Goal: Find specific fact: Find specific fact

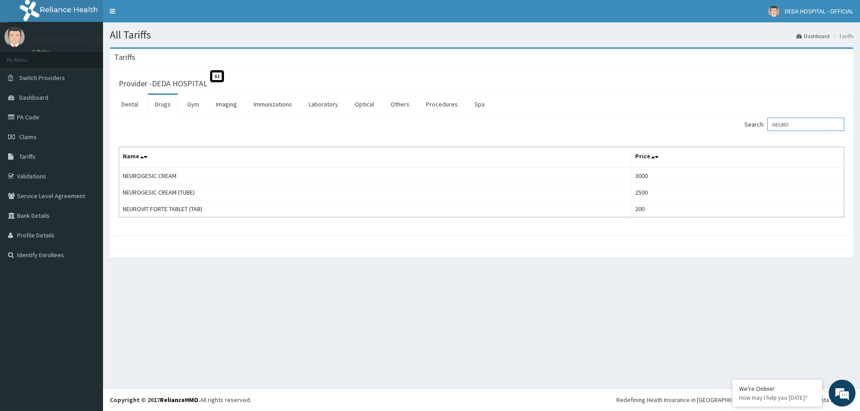
click at [813, 127] on input "NEURO" at bounding box center [805, 124] width 77 height 13
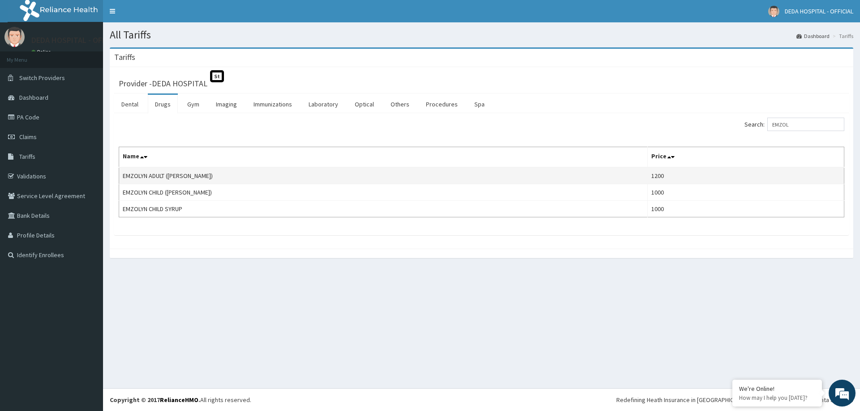
click at [154, 180] on td "EMZOLYN ADULT ([PERSON_NAME])" at bounding box center [383, 175] width 528 height 17
copy td "EMZOLYN ADULT ([PERSON_NAME])"
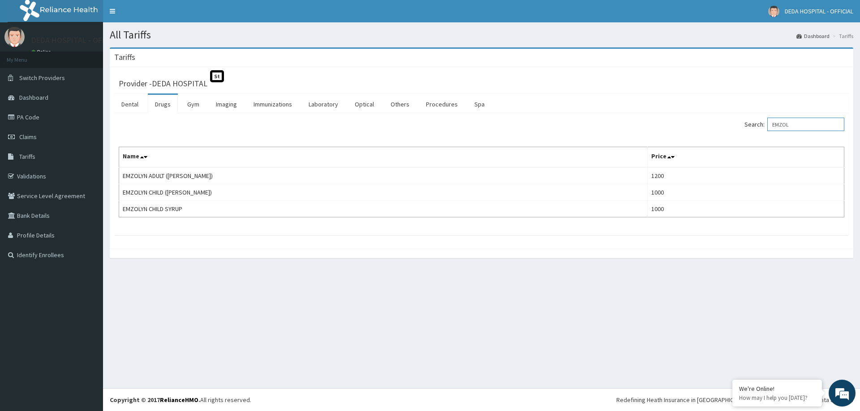
click at [812, 124] on input "EMZOL" at bounding box center [805, 124] width 77 height 13
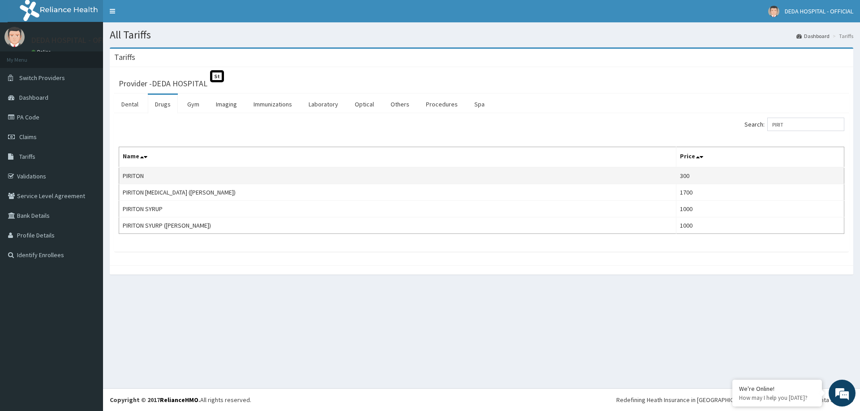
click at [137, 176] on td "PIRITON" at bounding box center [397, 175] width 557 height 17
copy td "PIRITON"
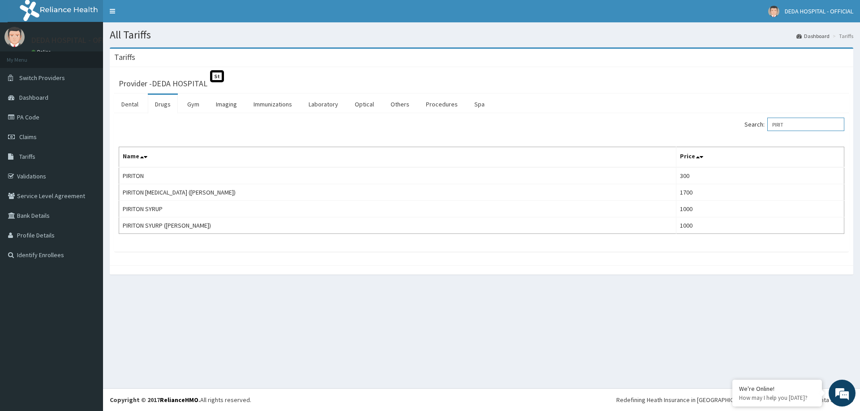
click at [797, 129] on input "PIRIT" at bounding box center [805, 124] width 77 height 13
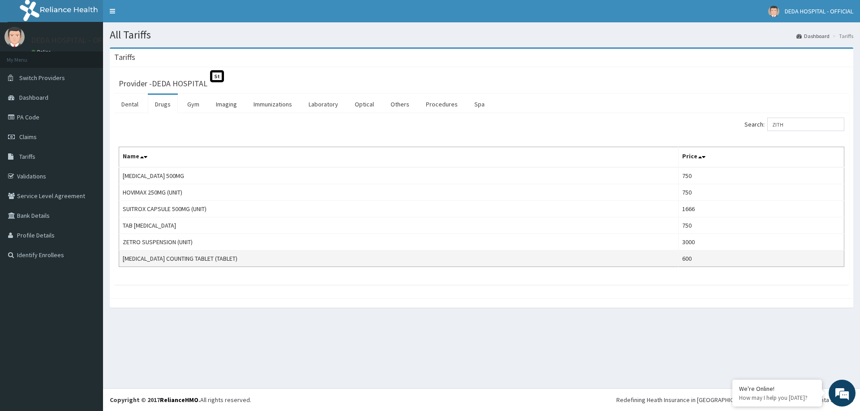
click at [196, 259] on td "[MEDICAL_DATA] COUNTING TABLET (TABLET)" at bounding box center [398, 259] width 559 height 17
click at [196, 260] on td "[MEDICAL_DATA] COUNTING TABLET (TABLET)" at bounding box center [398, 259] width 559 height 17
copy td "[MEDICAL_DATA] COUNTING TABLET (TABLET)"
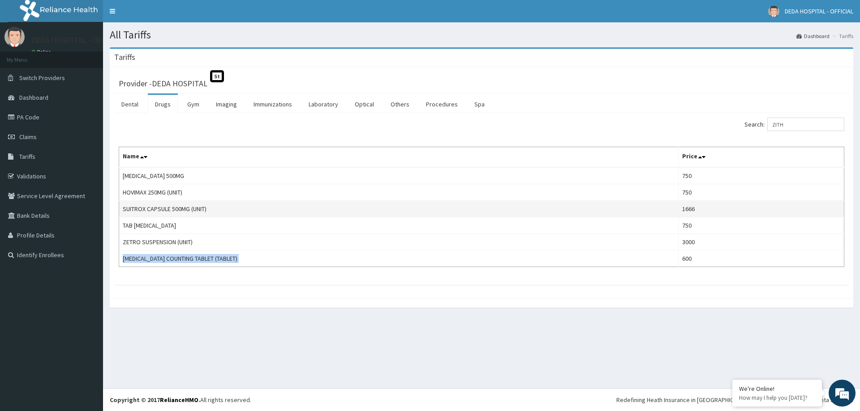
copy td "[MEDICAL_DATA] COUNTING TABLET (TABLET)"
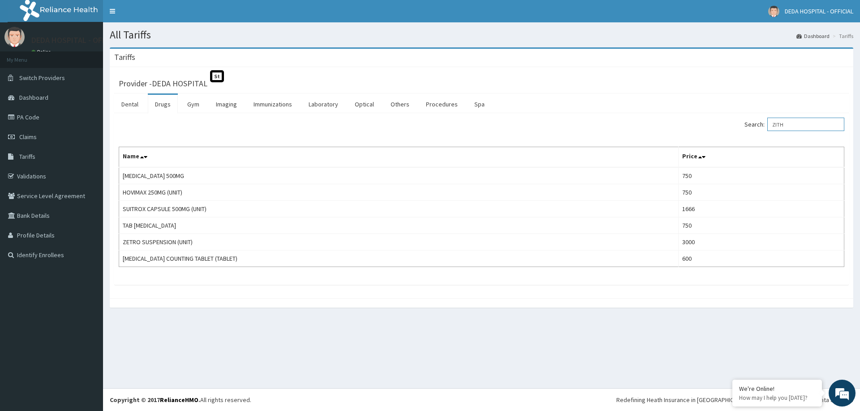
click at [795, 127] on input "ZITH" at bounding box center [805, 124] width 77 height 13
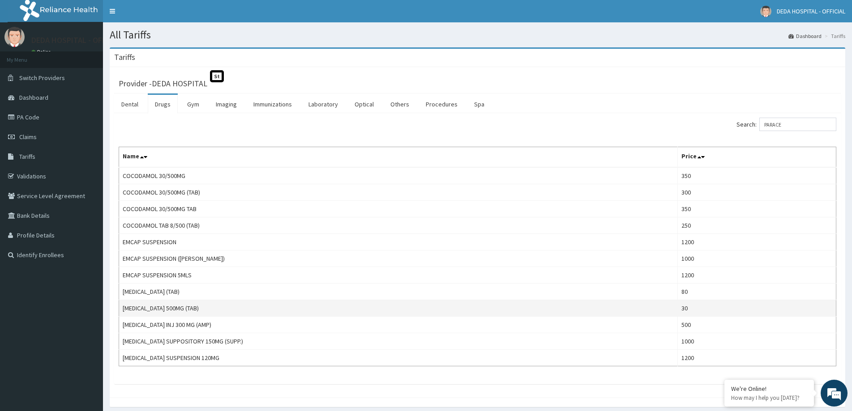
click at [177, 311] on td "[MEDICAL_DATA] 500MG (TAB)" at bounding box center [398, 308] width 559 height 17
copy td "[MEDICAL_DATA] 500MG (TAB)"
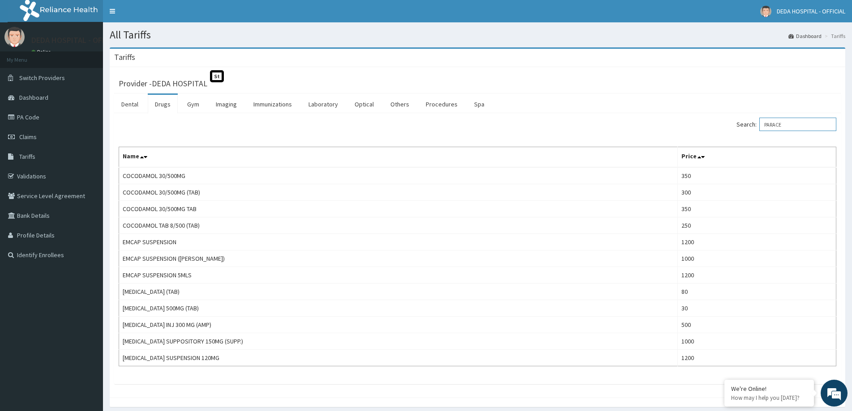
click at [806, 129] on input "PARACE" at bounding box center [797, 124] width 77 height 13
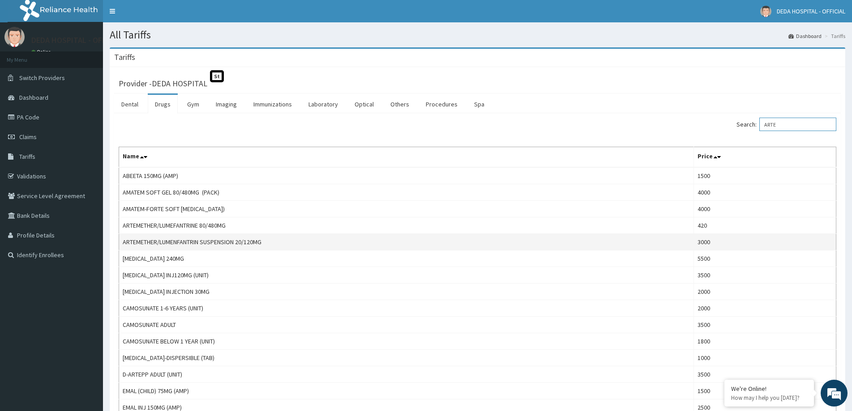
type input "ARTE"
click at [218, 245] on td "ARTEMETHER/LUMENFANTRIN SUSPENSION 20/120MG" at bounding box center [406, 242] width 575 height 17
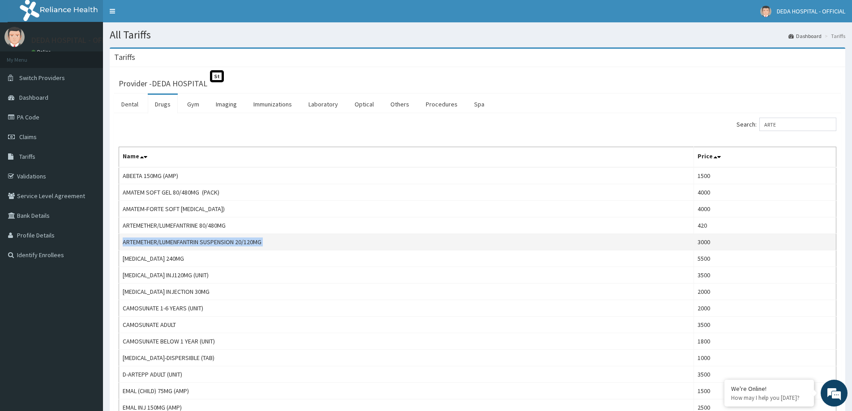
copy td "ARTEMETHER/LUMENFANTRIN SUSPENSION 20/120MG"
click at [39, 120] on link "PA Code" at bounding box center [51, 117] width 103 height 20
